Goal: Task Accomplishment & Management: Use online tool/utility

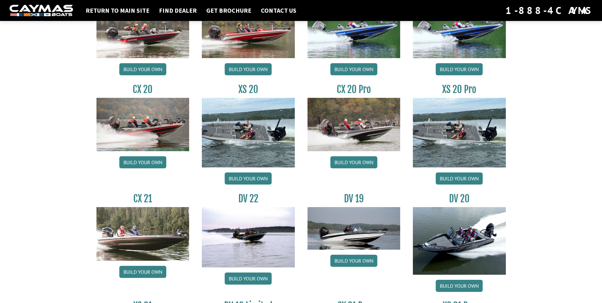
scroll to position [571, 0]
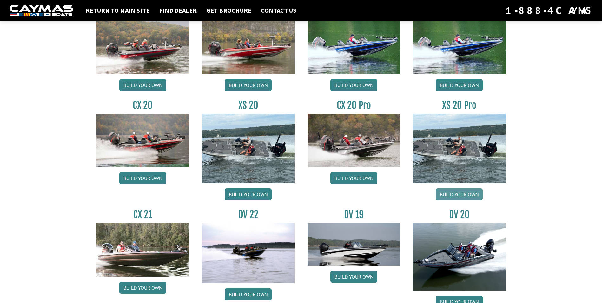
click at [462, 196] on link "Build your own" at bounding box center [459, 194] width 47 height 12
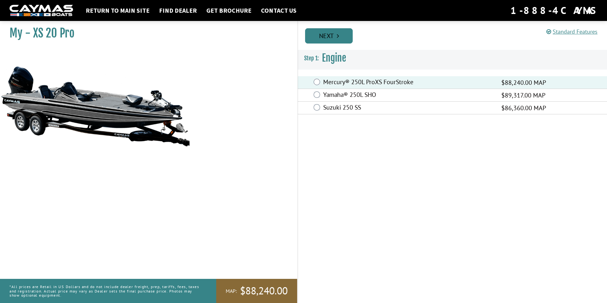
click at [328, 40] on link "Next" at bounding box center [329, 35] width 48 height 15
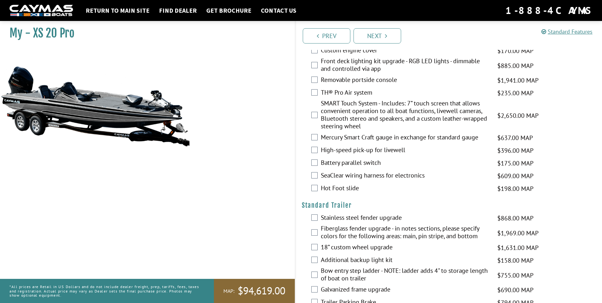
scroll to position [967, 0]
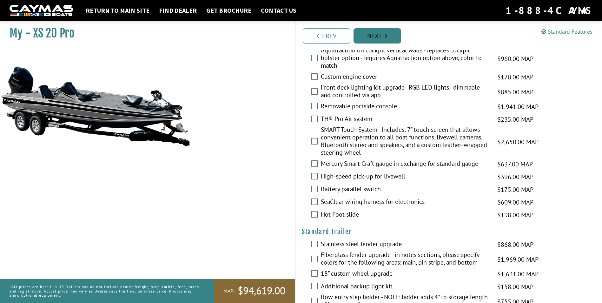
click at [373, 37] on link "Next" at bounding box center [378, 35] width 48 height 15
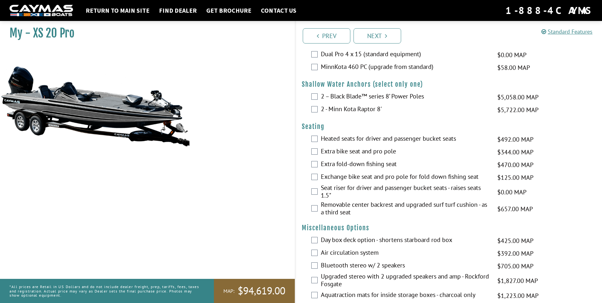
scroll to position [696, 0]
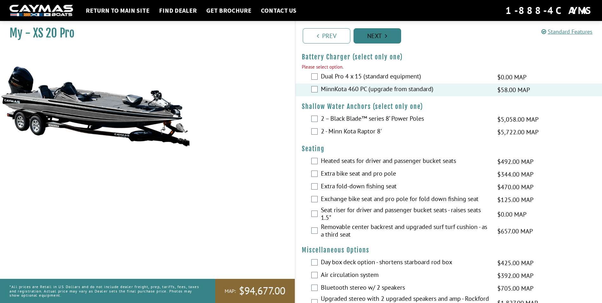
click at [374, 36] on link "Next" at bounding box center [378, 35] width 48 height 15
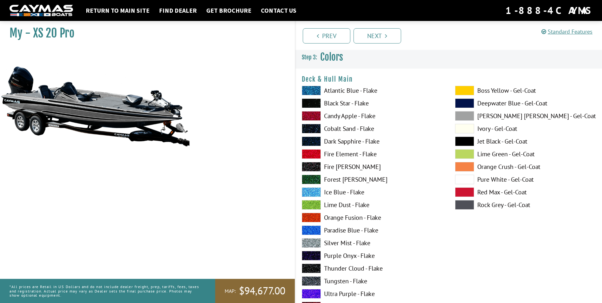
scroll to position [0, 0]
click at [355, 89] on label "Atlantic Blue - Flake" at bounding box center [372, 91] width 141 height 10
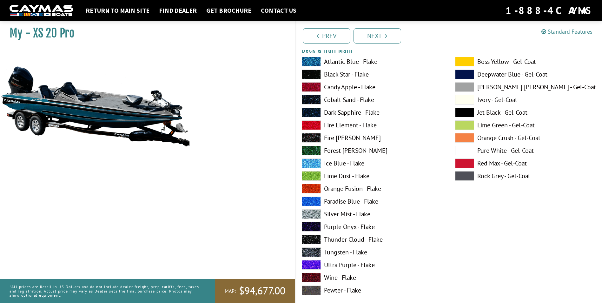
scroll to position [32, 0]
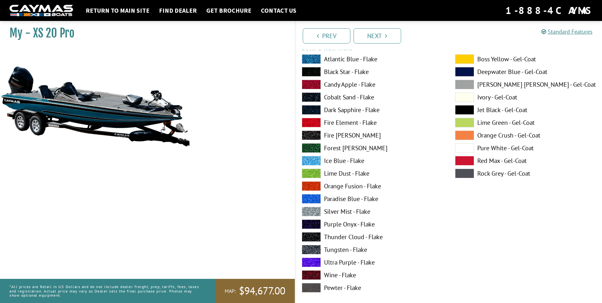
click at [355, 71] on label "Black Star - Flake" at bounding box center [372, 72] width 141 height 10
click at [342, 210] on label "Silver Mist - Flake" at bounding box center [372, 212] width 141 height 10
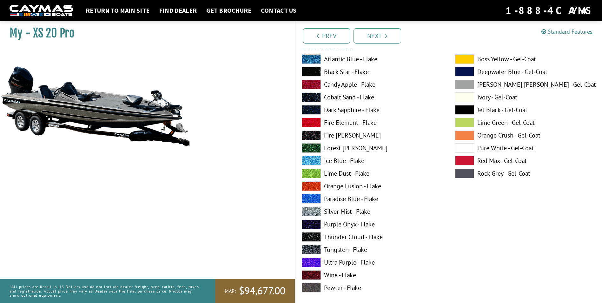
click at [338, 237] on label "Thunder Cloud - Flake" at bounding box center [372, 237] width 141 height 10
click at [509, 108] on label "Jet Black - Gel-Coat" at bounding box center [525, 110] width 141 height 10
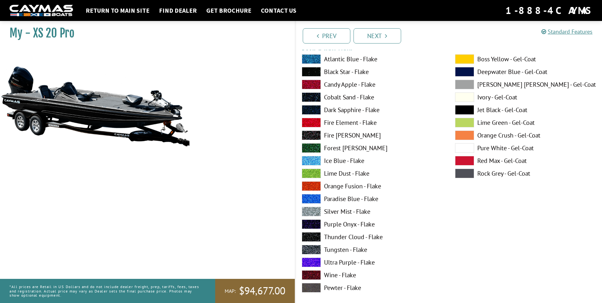
click at [494, 93] on label "Ivory - Gel-Coat" at bounding box center [525, 97] width 141 height 10
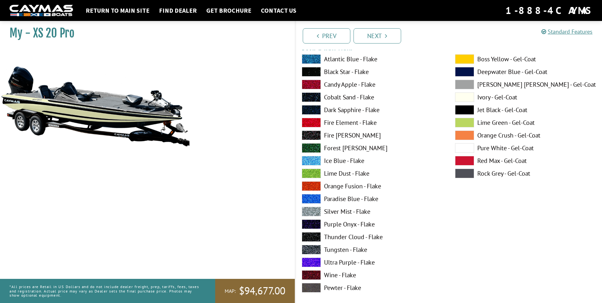
click at [489, 60] on label "Boss Yellow - Gel-Coat" at bounding box center [525, 59] width 141 height 10
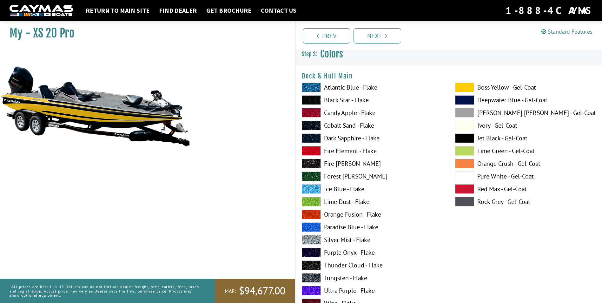
scroll to position [0, 0]
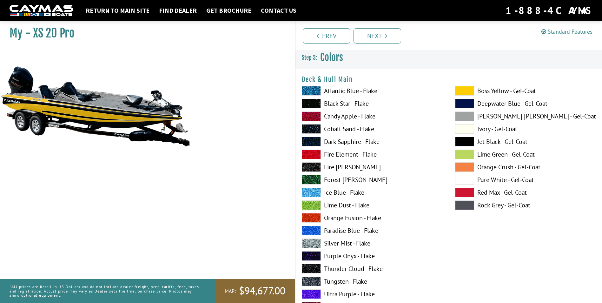
click at [467, 168] on span at bounding box center [464, 167] width 19 height 10
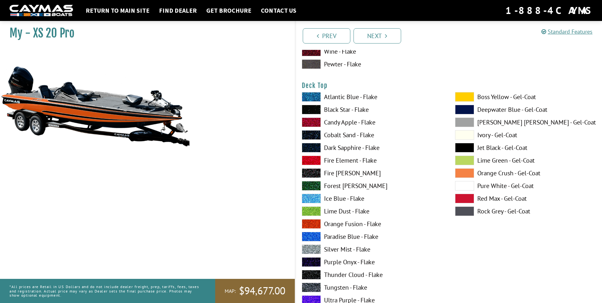
scroll to position [793, 0]
